Goal: Task Accomplishment & Management: Manage account settings

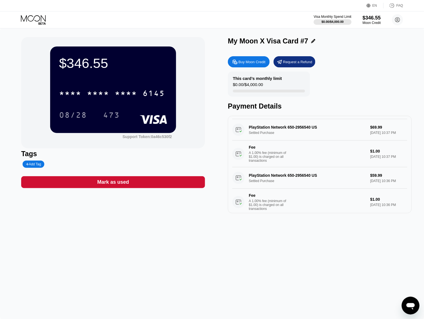
scroll to position [203, 0]
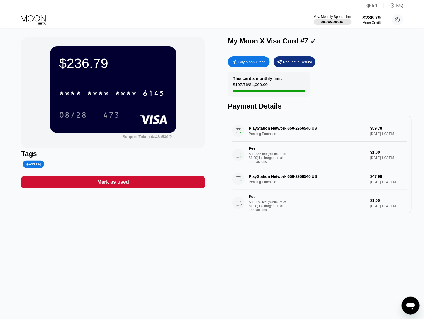
click at [26, 15] on icon at bounding box center [34, 20] width 26 height 10
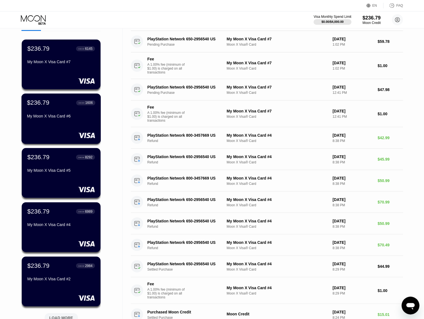
scroll to position [35, 0]
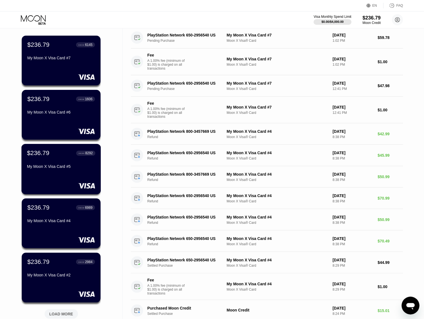
click at [65, 164] on div "$236.79 ● ● ● ● 8292 My Moon X Visa Card #5" at bounding box center [61, 160] width 68 height 21
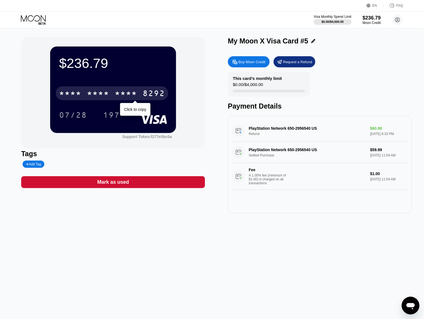
click at [147, 95] on div "8292" at bounding box center [154, 94] width 22 height 9
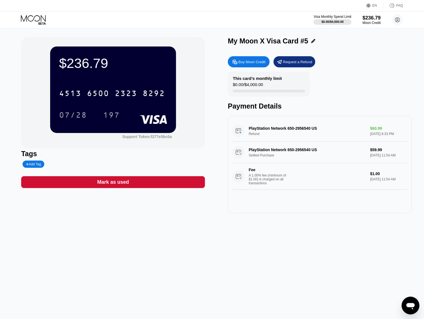
click at [122, 103] on div "4513 6500 2323 8292 07/28 197" at bounding box center [113, 98] width 108 height 33
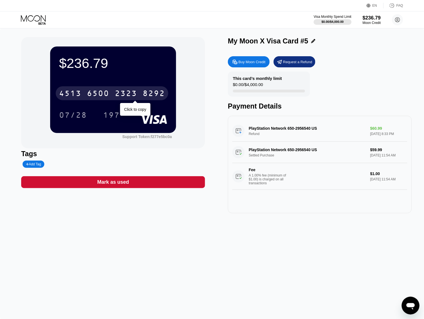
click at [106, 94] on div "6500" at bounding box center [98, 94] width 22 height 9
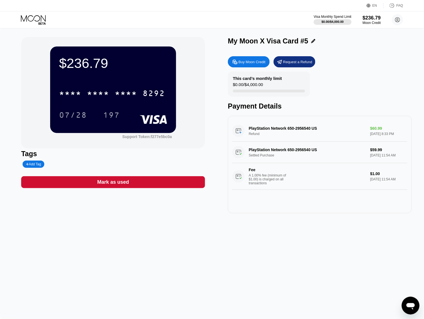
click at [110, 94] on div "* * * * * * * * * * * * 8292" at bounding box center [112, 93] width 113 height 14
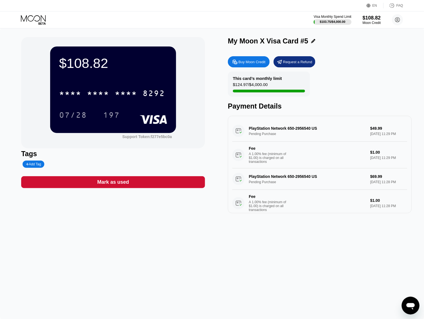
click at [25, 142] on div "$108.82 * * * * * * * * * * * * 8292 07/28 197 Support Token: f277e5bc0a" at bounding box center [113, 92] width 184 height 111
click at [401, 19] on circle at bounding box center [397, 19] width 11 height 11
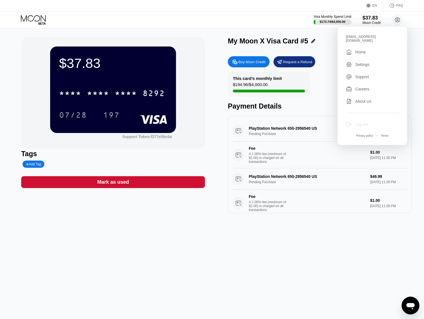
click at [365, 122] on div "Log out" at bounding box center [362, 124] width 13 height 4
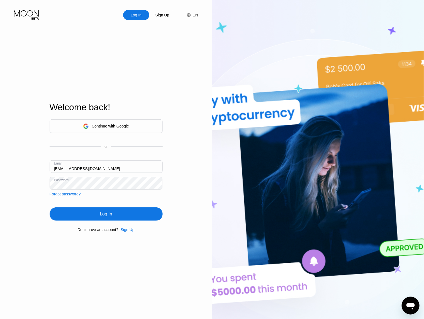
click at [93, 164] on input "[EMAIL_ADDRESS][DOMAIN_NAME]" at bounding box center [106, 167] width 113 height 13
type input "[EMAIL_ADDRESS][DOMAIN_NAME]"
click at [102, 214] on div "Log In" at bounding box center [106, 215] width 12 height 6
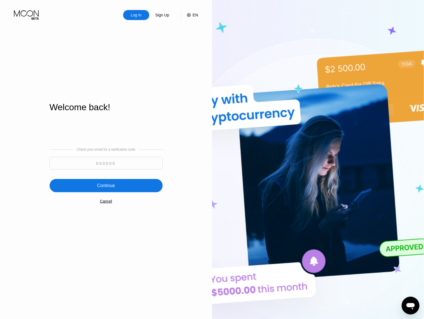
click at [106, 165] on input at bounding box center [106, 163] width 113 height 13
paste input "647299"
type input "647299"
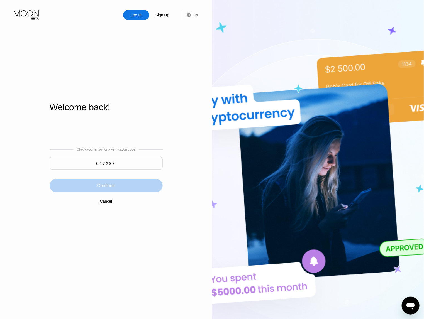
click at [113, 184] on div "Continue" at bounding box center [106, 186] width 18 height 6
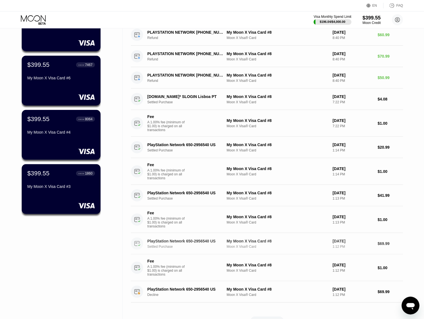
scroll to position [70, 0]
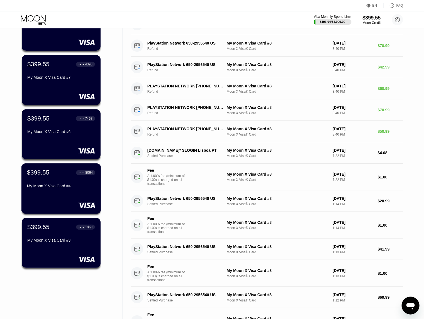
click at [38, 199] on div "$399.55 ● ● ● ● 8064 My Moon X Visa Card #4" at bounding box center [61, 189] width 80 height 50
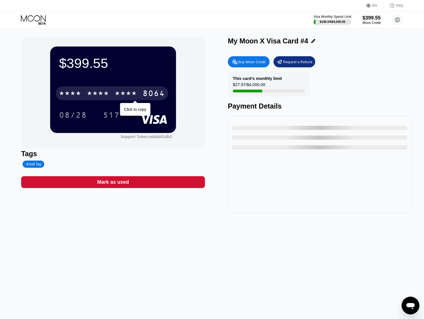
click at [91, 100] on div "* * * * * * * * * * * * 8064" at bounding box center [112, 93] width 113 height 14
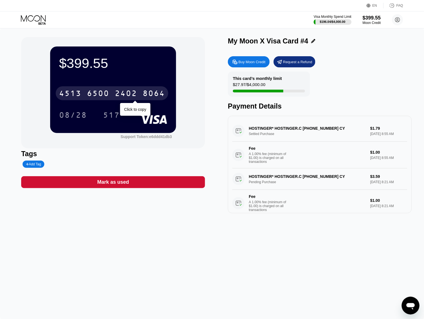
click at [100, 95] on div "6500" at bounding box center [98, 94] width 22 height 9
